Goal: Task Accomplishment & Management: Manage account settings

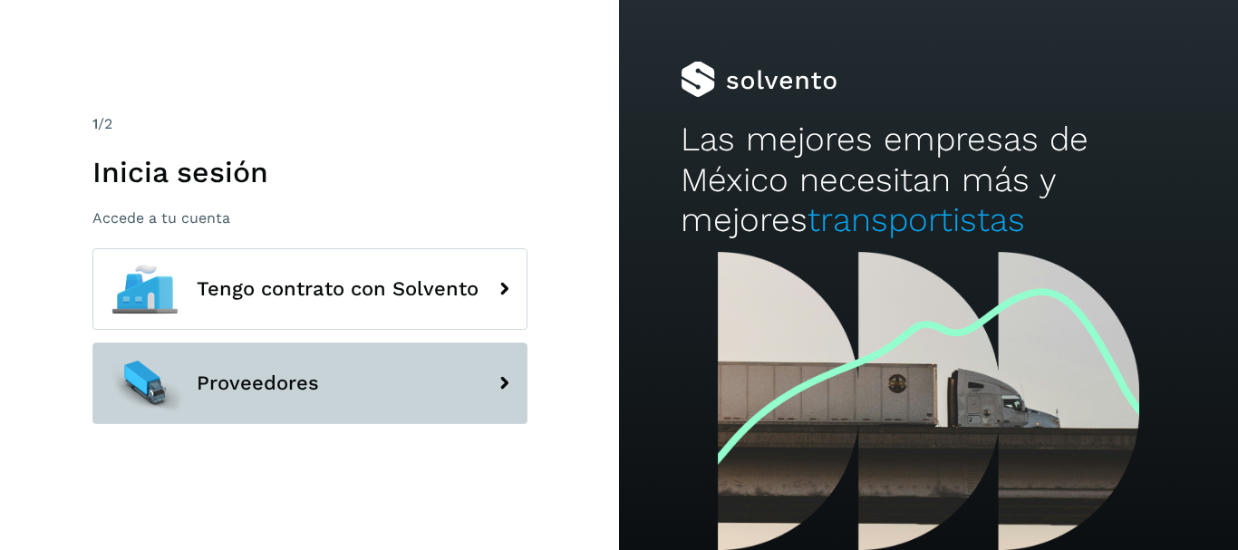
click at [392, 392] on button "Proveedores" at bounding box center [309, 384] width 435 height 82
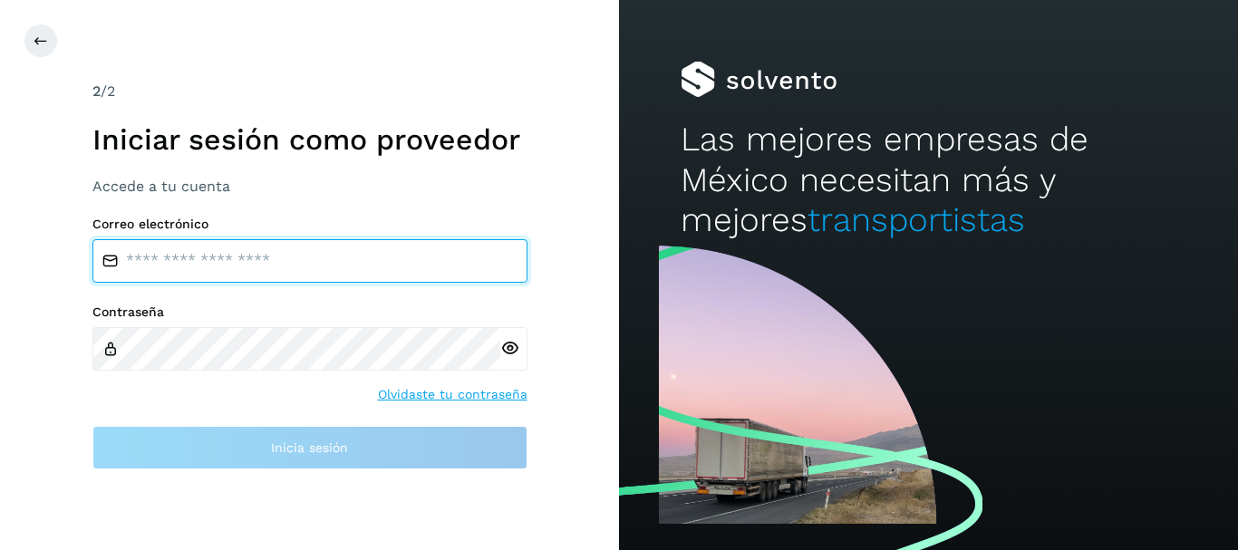
click at [343, 267] on input "email" at bounding box center [309, 261] width 435 height 44
type input "**********"
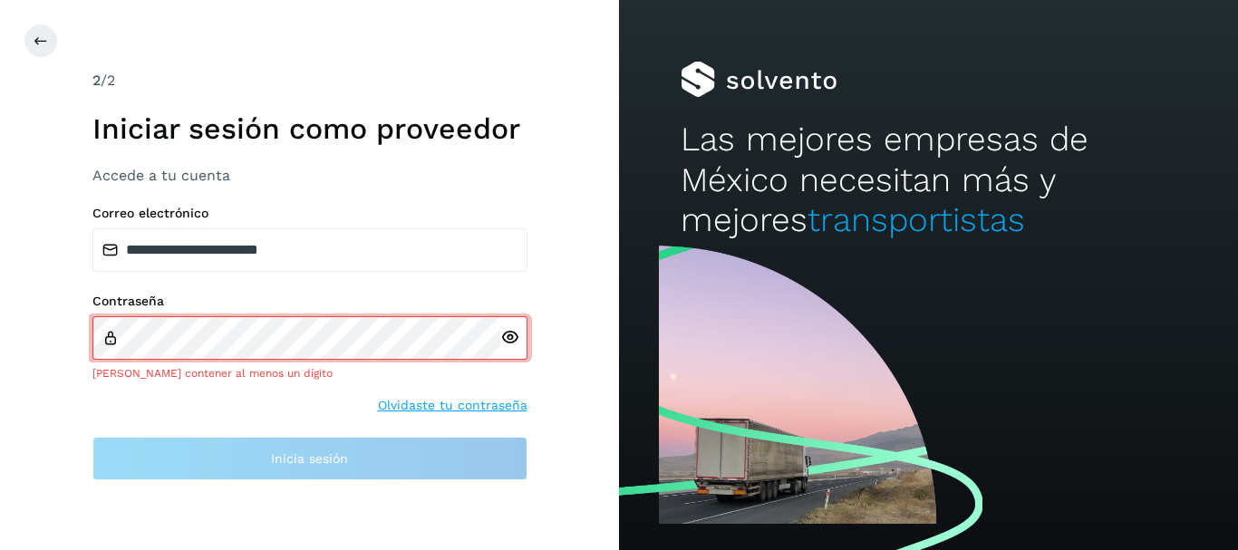
click at [508, 345] on icon at bounding box center [509, 337] width 19 height 19
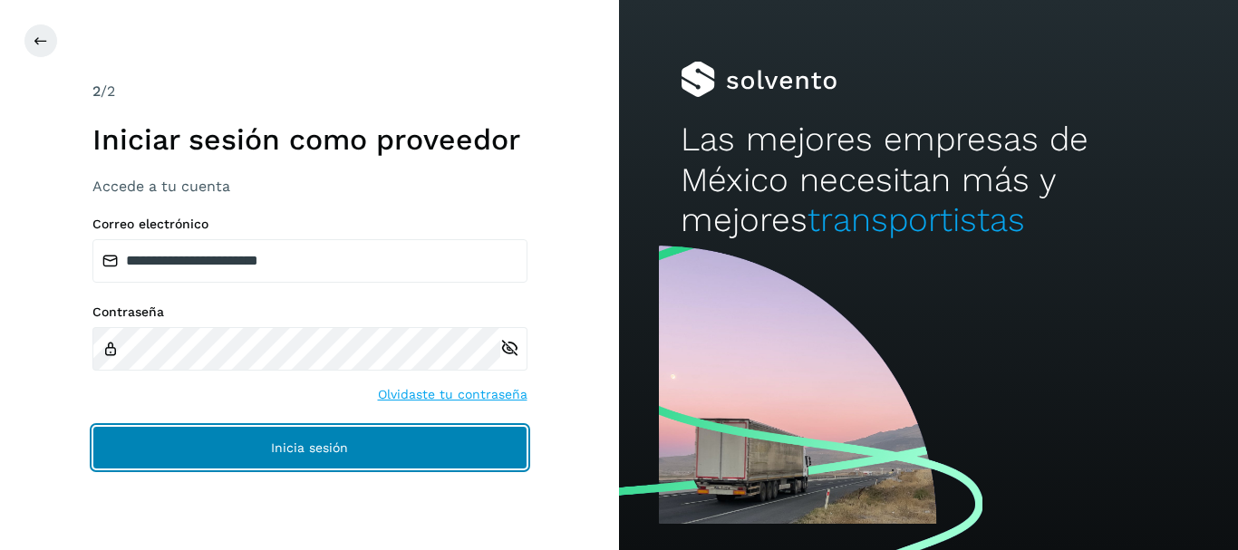
click at [352, 466] on button "Inicia sesión" at bounding box center [309, 448] width 435 height 44
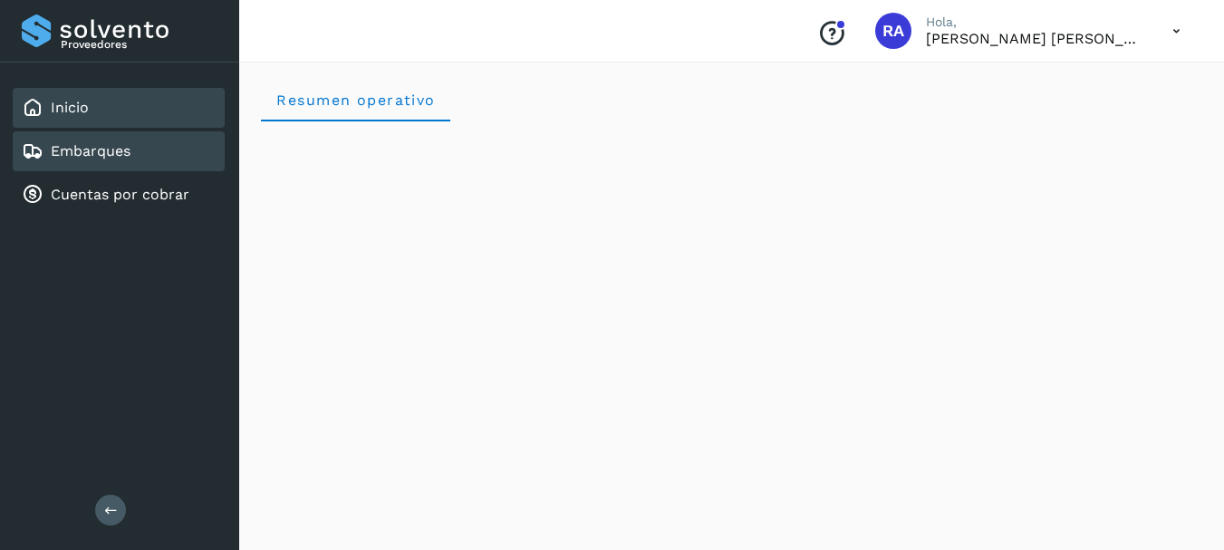
click at [93, 157] on link "Embarques" at bounding box center [91, 150] width 80 height 17
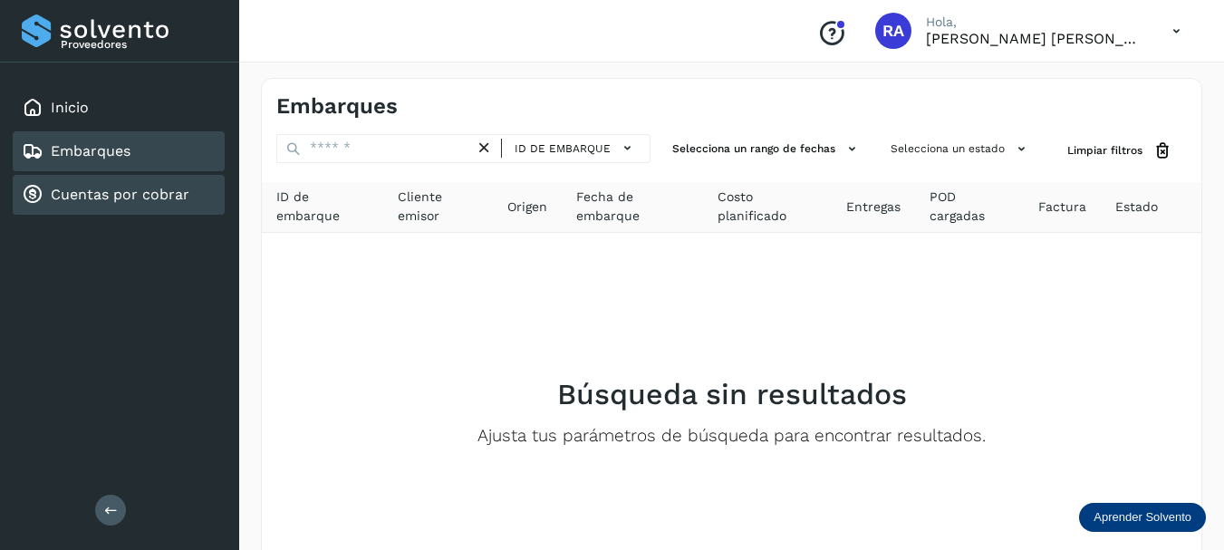
click at [118, 194] on link "Cuentas por cobrar" at bounding box center [120, 194] width 139 height 17
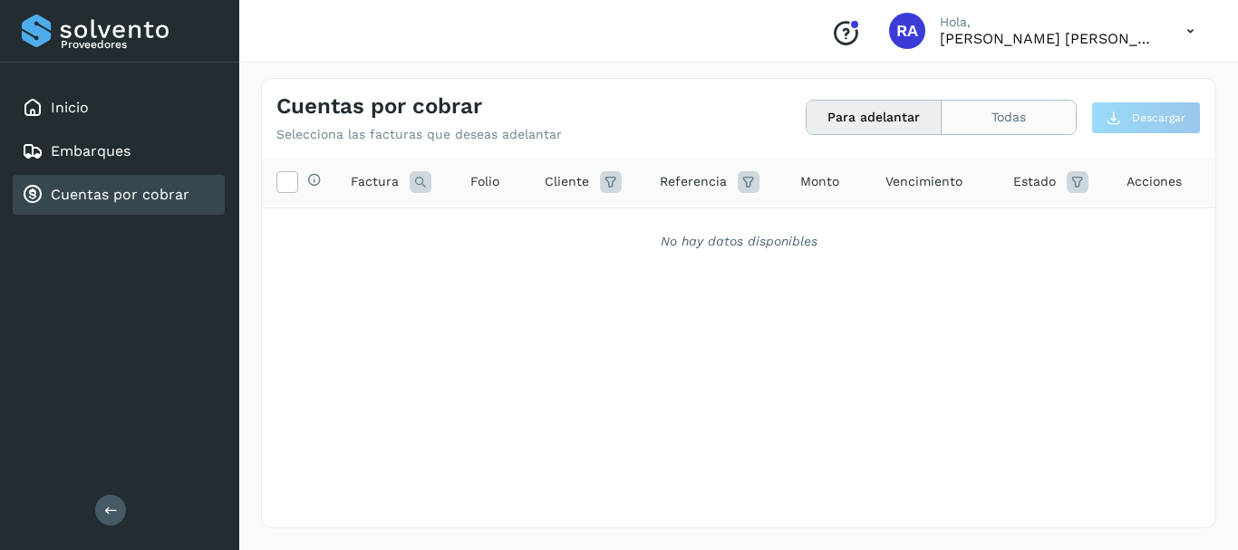
click at [985, 110] on button "Todas" at bounding box center [1009, 118] width 134 height 34
